Goal: Task Accomplishment & Management: Manage account settings

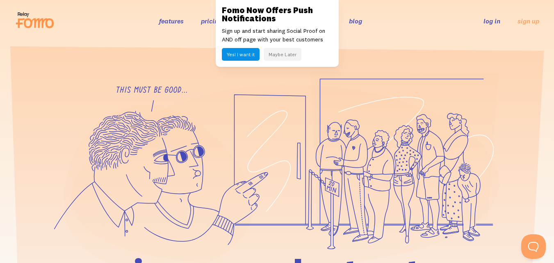
click at [491, 19] on link "log in" at bounding box center [492, 21] width 17 height 8
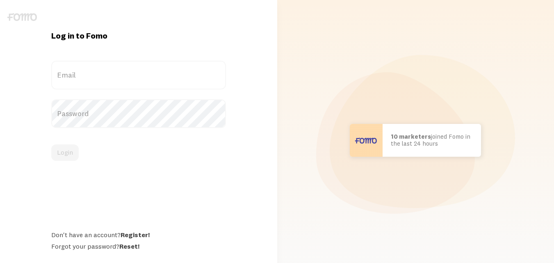
click at [133, 87] on label "Email" at bounding box center [138, 75] width 175 height 29
click at [133, 87] on input "Email" at bounding box center [138, 75] width 175 height 29
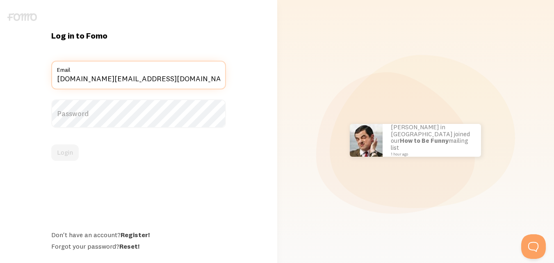
type input "[DOMAIN_NAME][EMAIL_ADDRESS][DOMAIN_NAME]"
